Goal: Entertainment & Leisure: Consume media (video, audio)

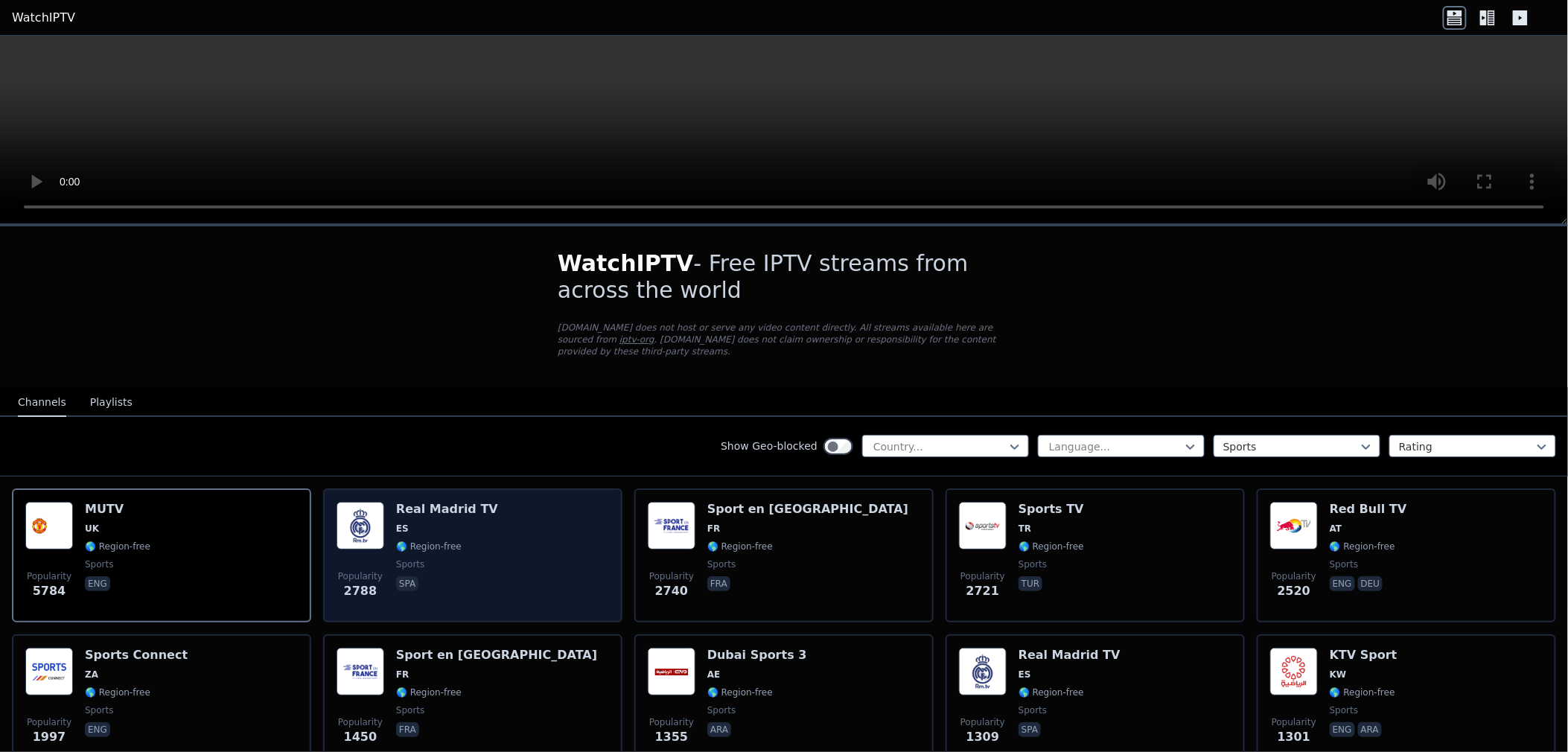
click at [428, 504] on div "Real Madrid TV ES 🌎 Region-free sports spa" at bounding box center [447, 556] width 102 height 107
click at [430, 504] on div "Real Madrid TV ES 🌎 Region-free sports spa" at bounding box center [447, 556] width 102 height 107
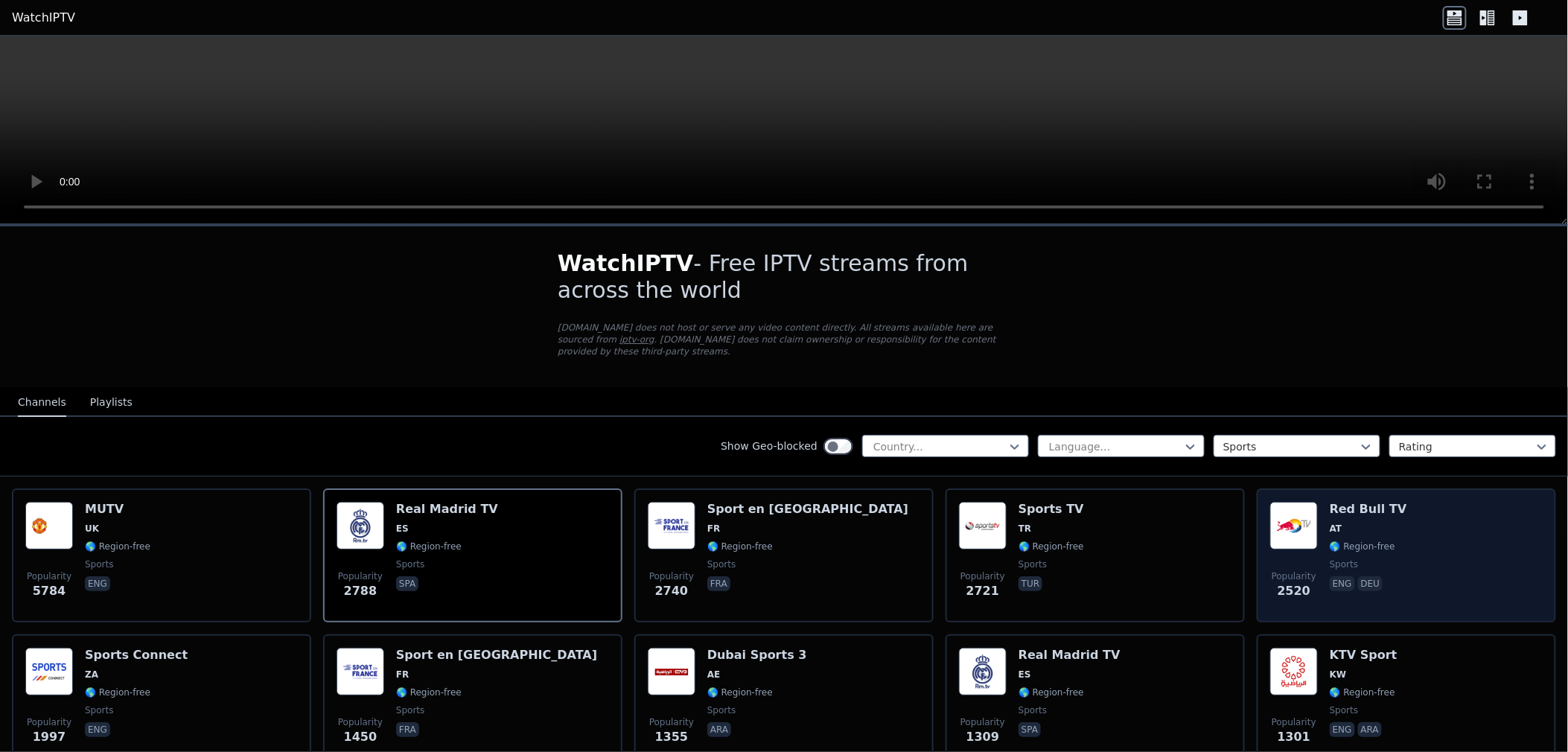
click at [1410, 533] on div "Popularity 2520 Red Bull TV AT 🌎 Region-free sports eng deu" at bounding box center [1406, 556] width 273 height 107
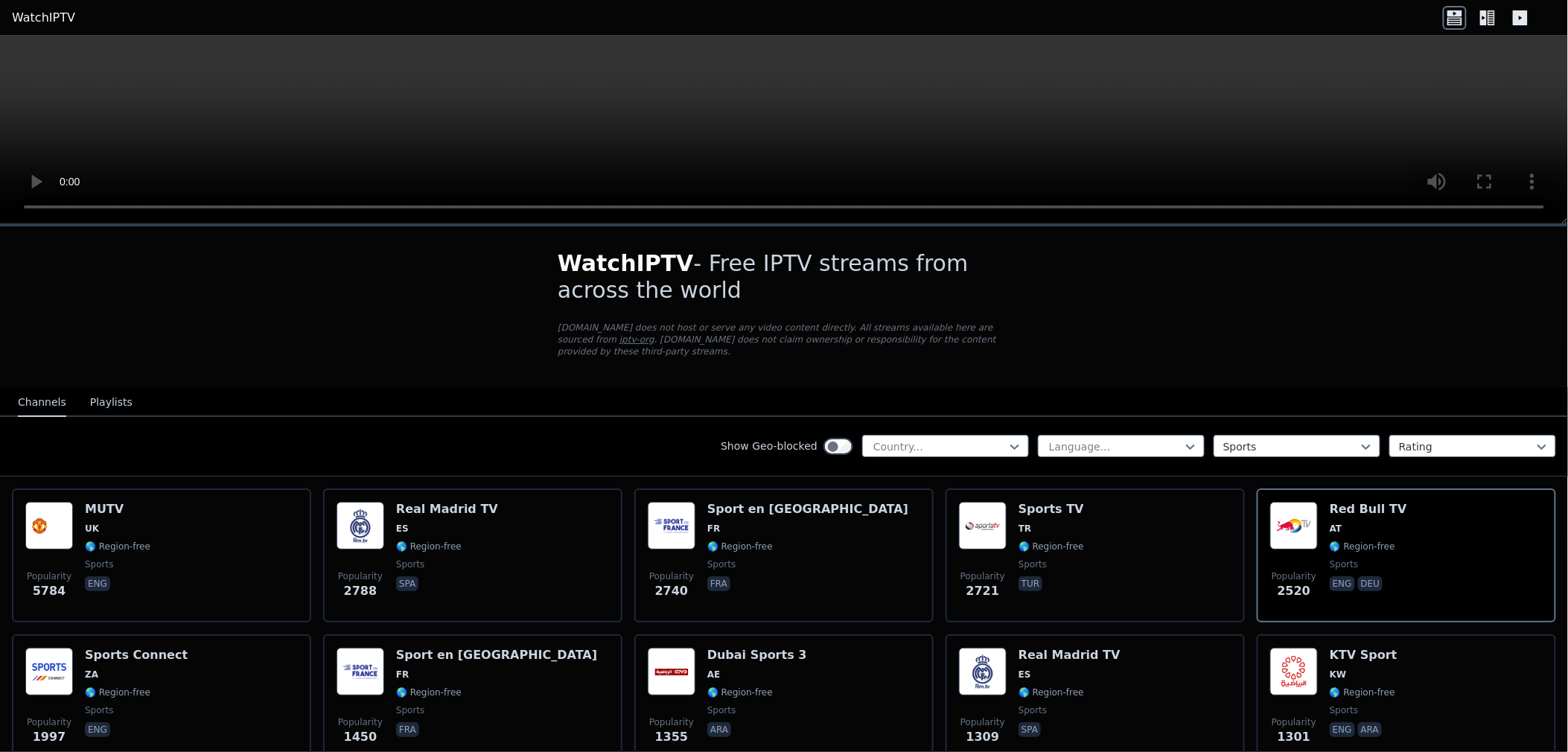
click at [1201, 91] on video at bounding box center [784, 130] width 1568 height 189
click at [919, 68] on video at bounding box center [784, 130] width 1568 height 189
click at [921, 67] on video at bounding box center [784, 130] width 1568 height 189
